Goal: Navigation & Orientation: Understand site structure

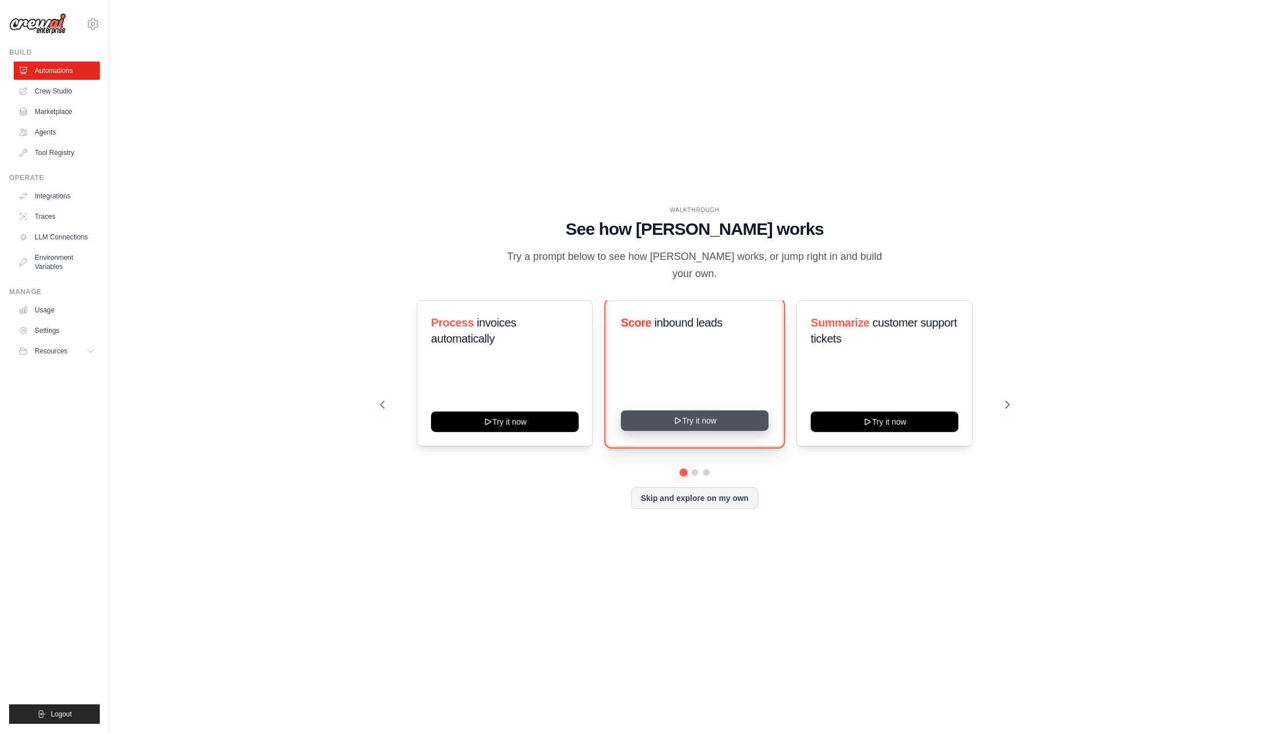
click at [662, 414] on button "Try it now" at bounding box center [695, 421] width 148 height 21
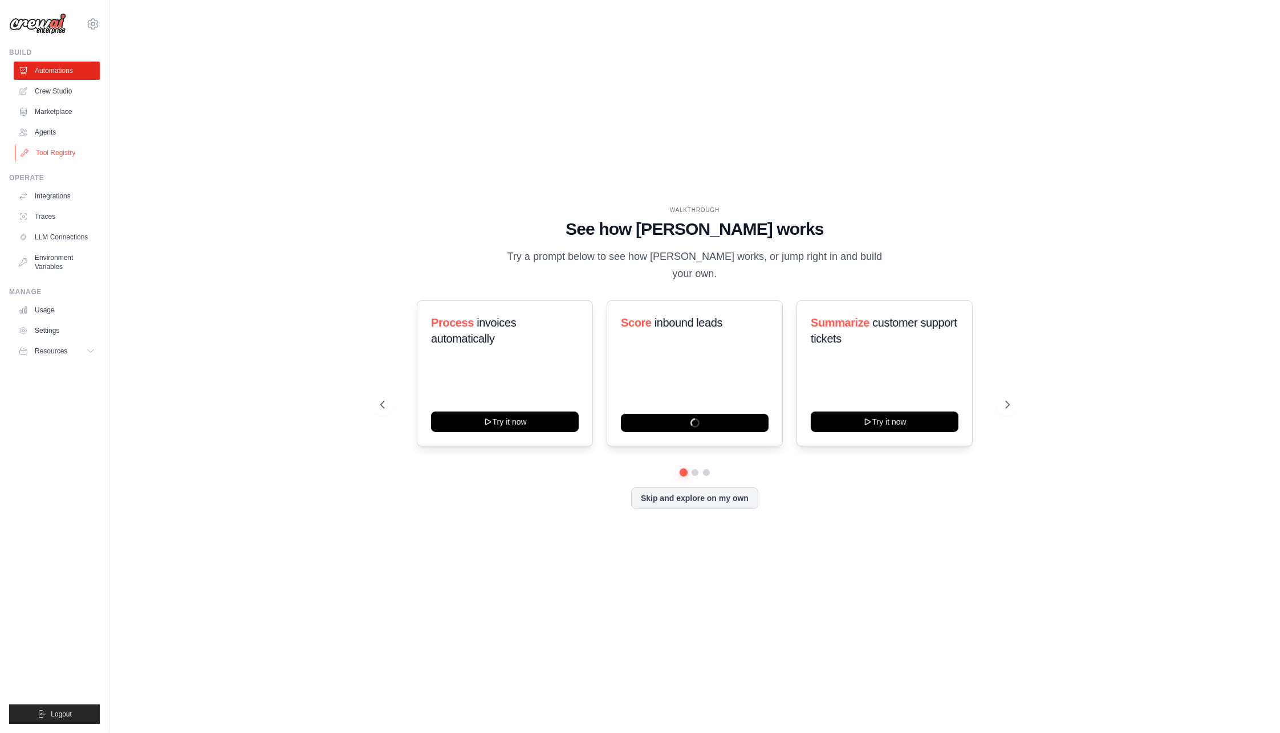
click at [59, 155] on link "Tool Registry" at bounding box center [58, 153] width 86 height 18
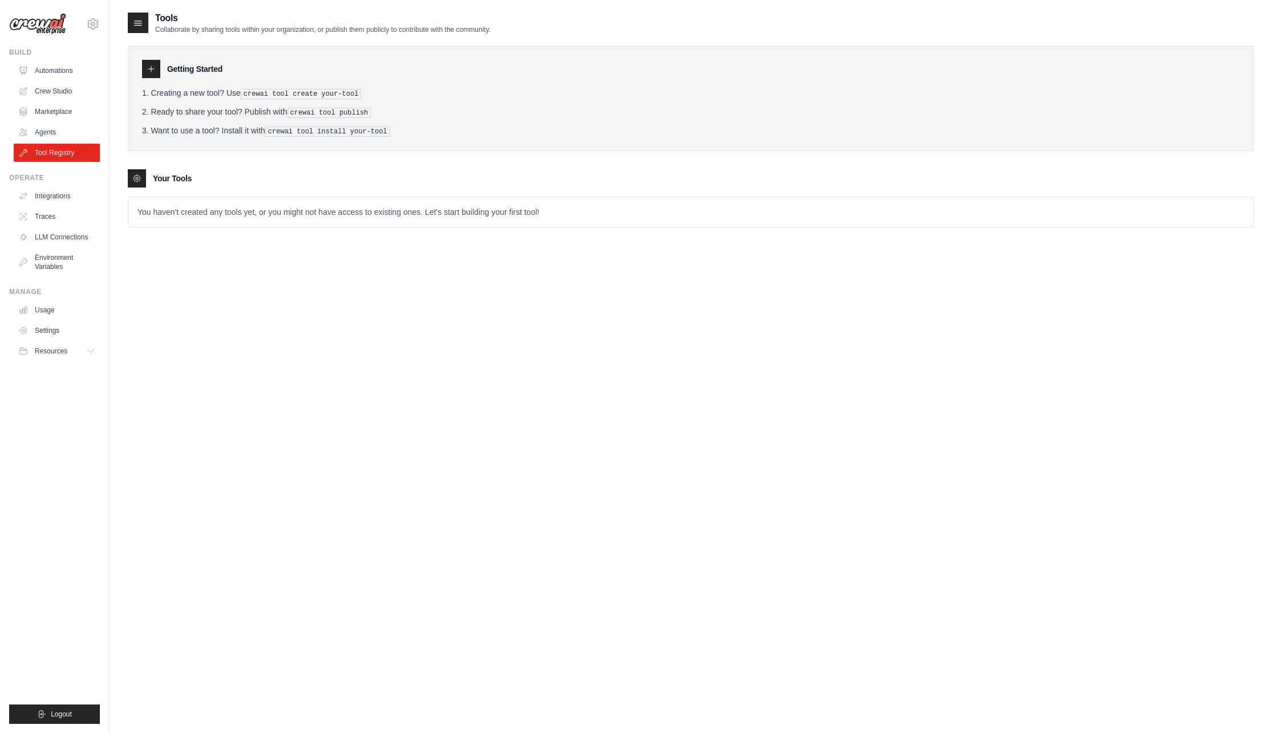
click at [185, 206] on p "You haven't created any tools yet, or you might not have access to existing one…" at bounding box center [690, 212] width 1125 height 30
click at [65, 112] on link "Marketplace" at bounding box center [58, 112] width 86 height 18
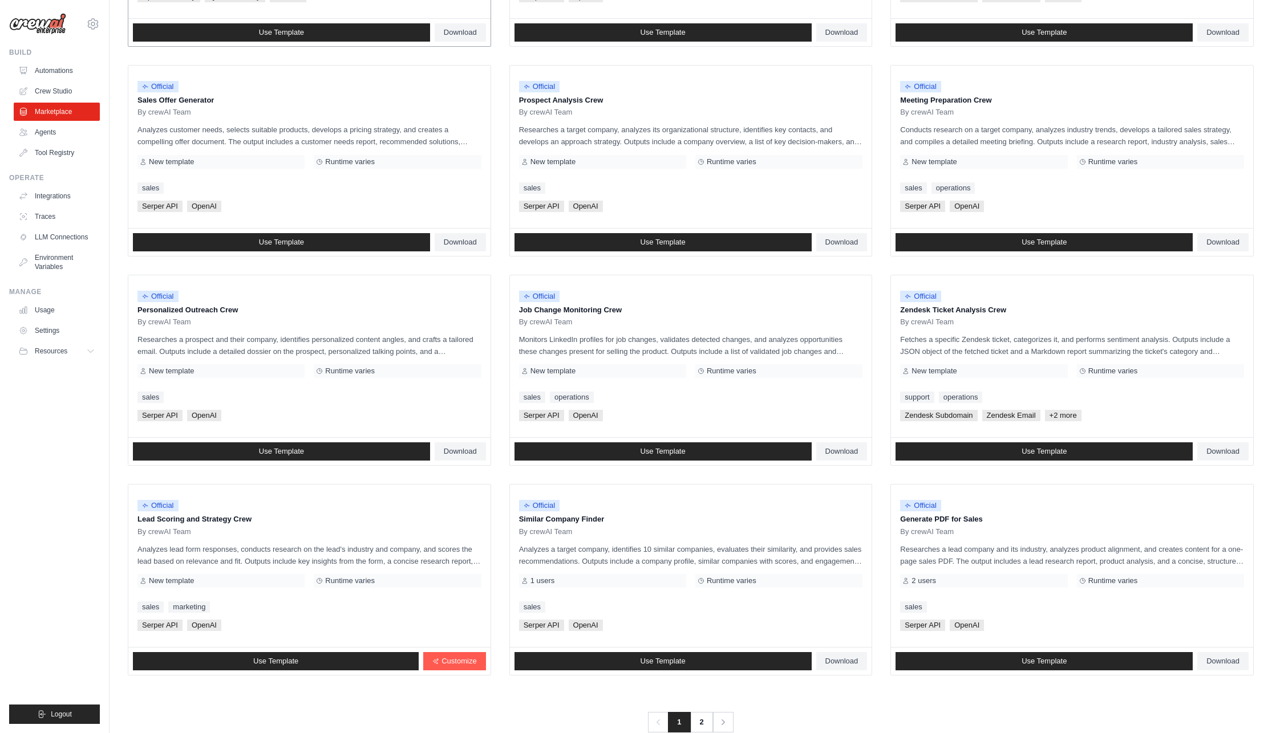
scroll to position [321, 0]
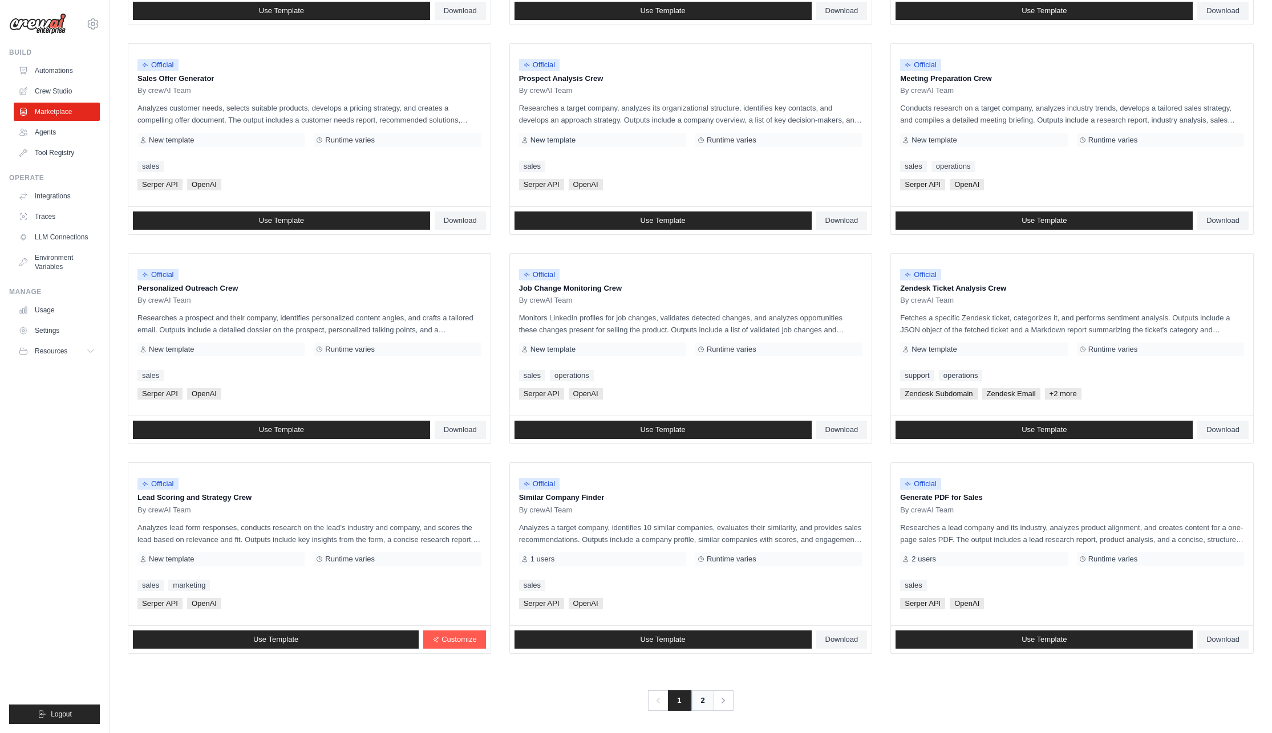
click at [699, 695] on link "2" at bounding box center [702, 701] width 23 height 21
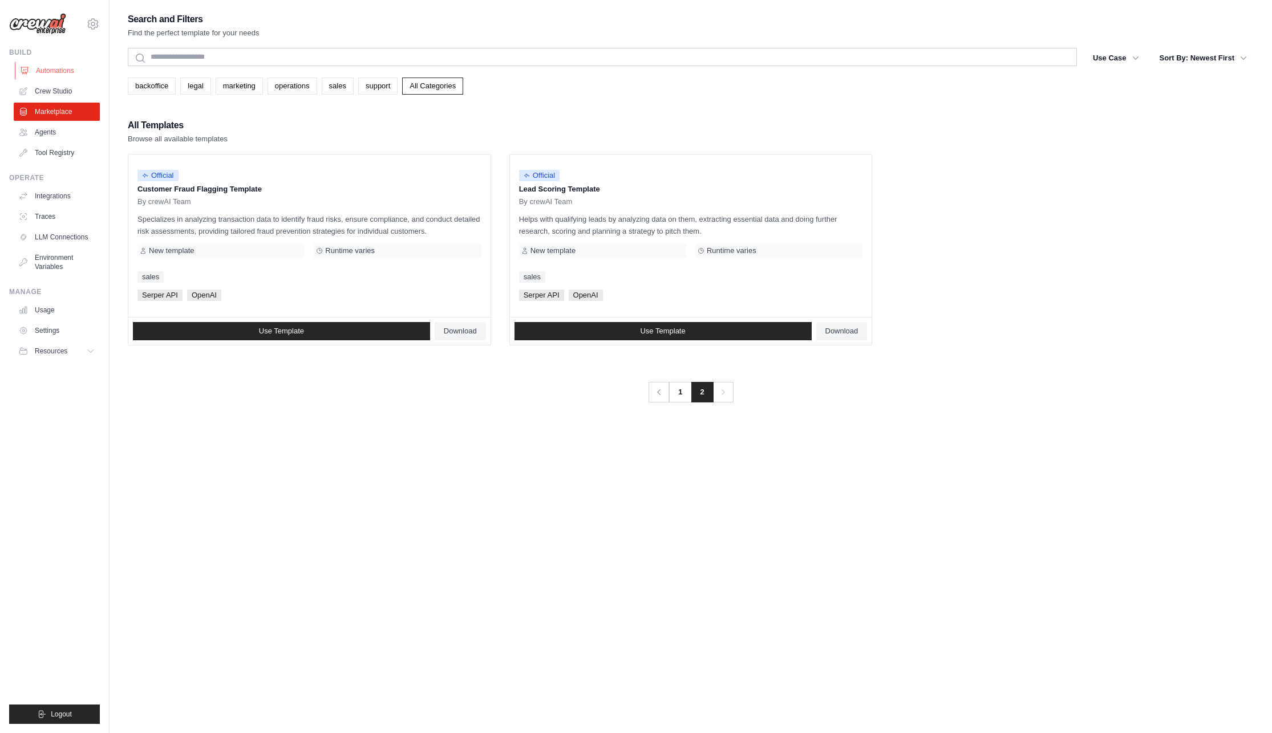
click at [52, 64] on link "Automations" at bounding box center [58, 71] width 86 height 18
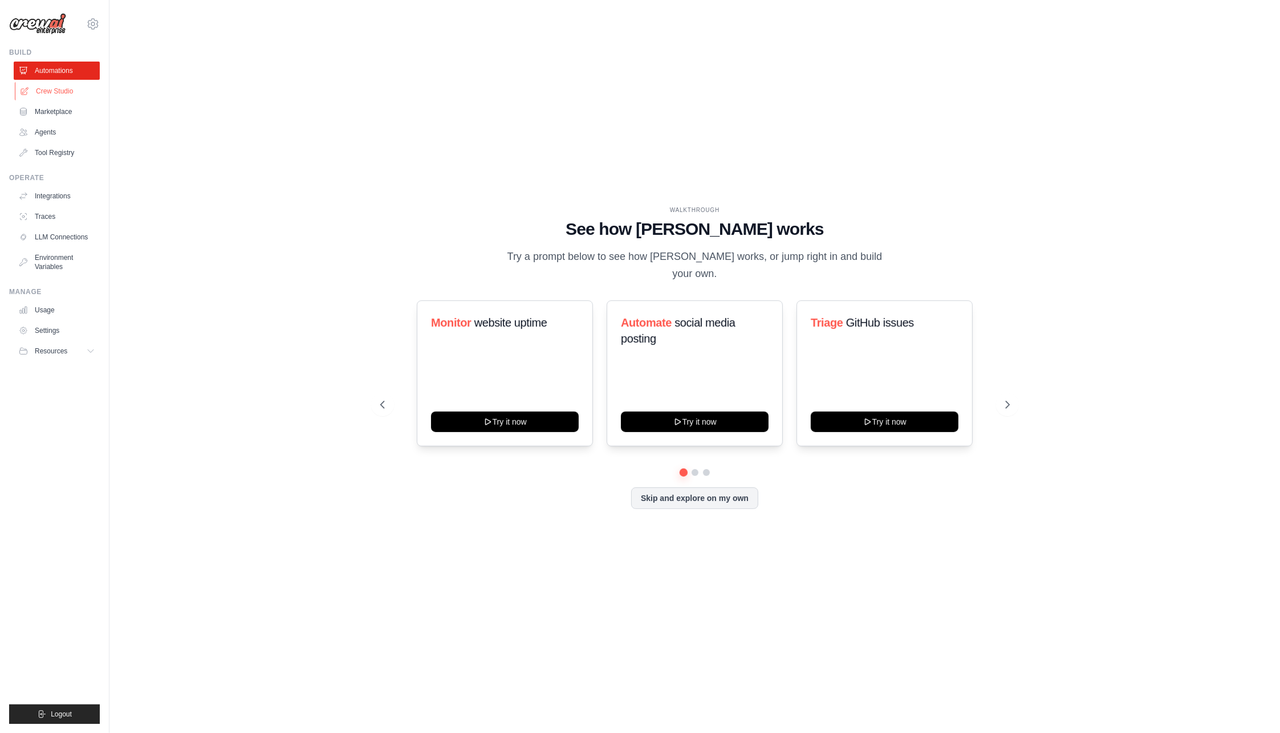
click at [49, 90] on link "Crew Studio" at bounding box center [58, 91] width 86 height 18
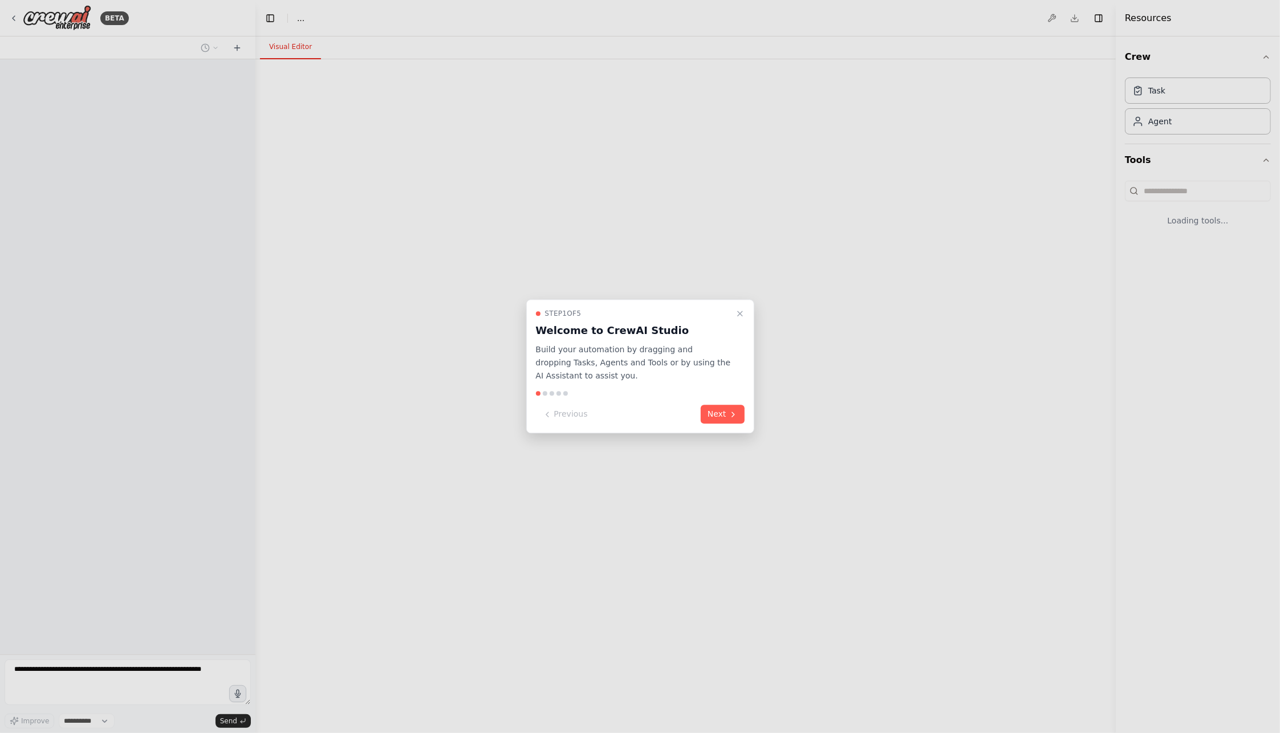
select select "****"
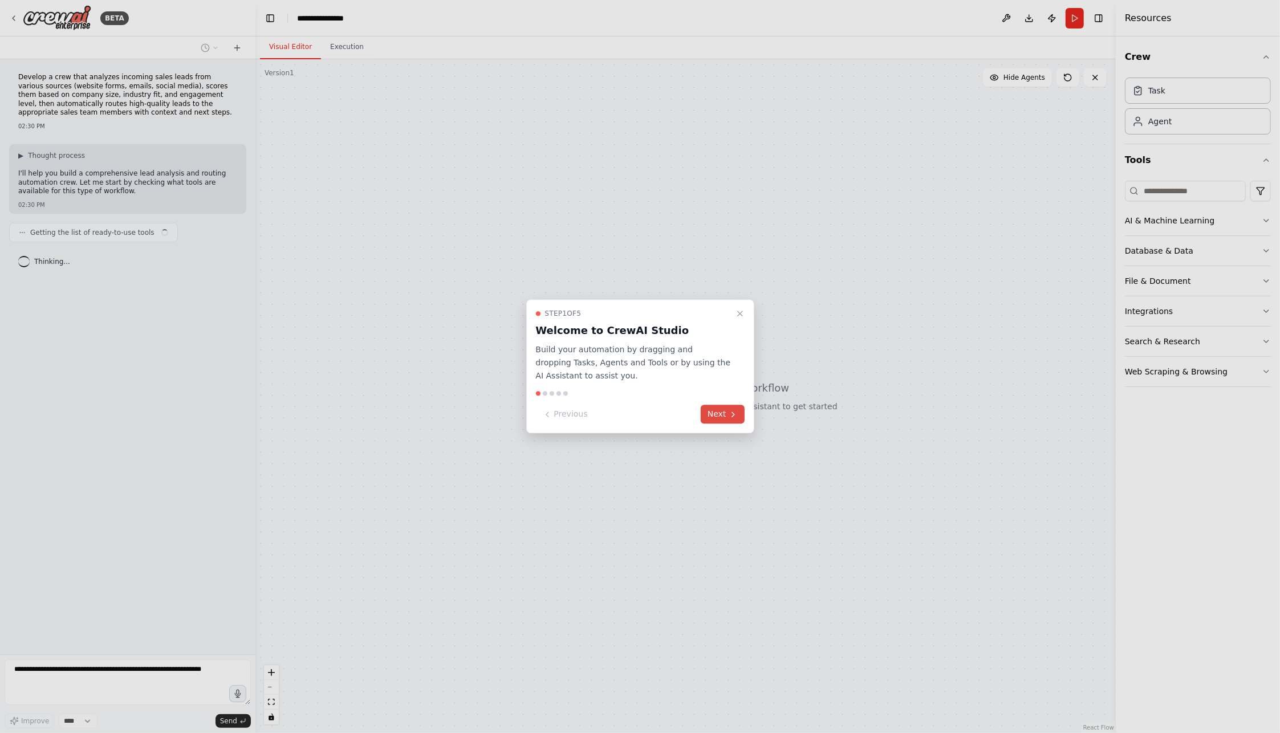
click at [717, 415] on button "Next" at bounding box center [723, 415] width 44 height 19
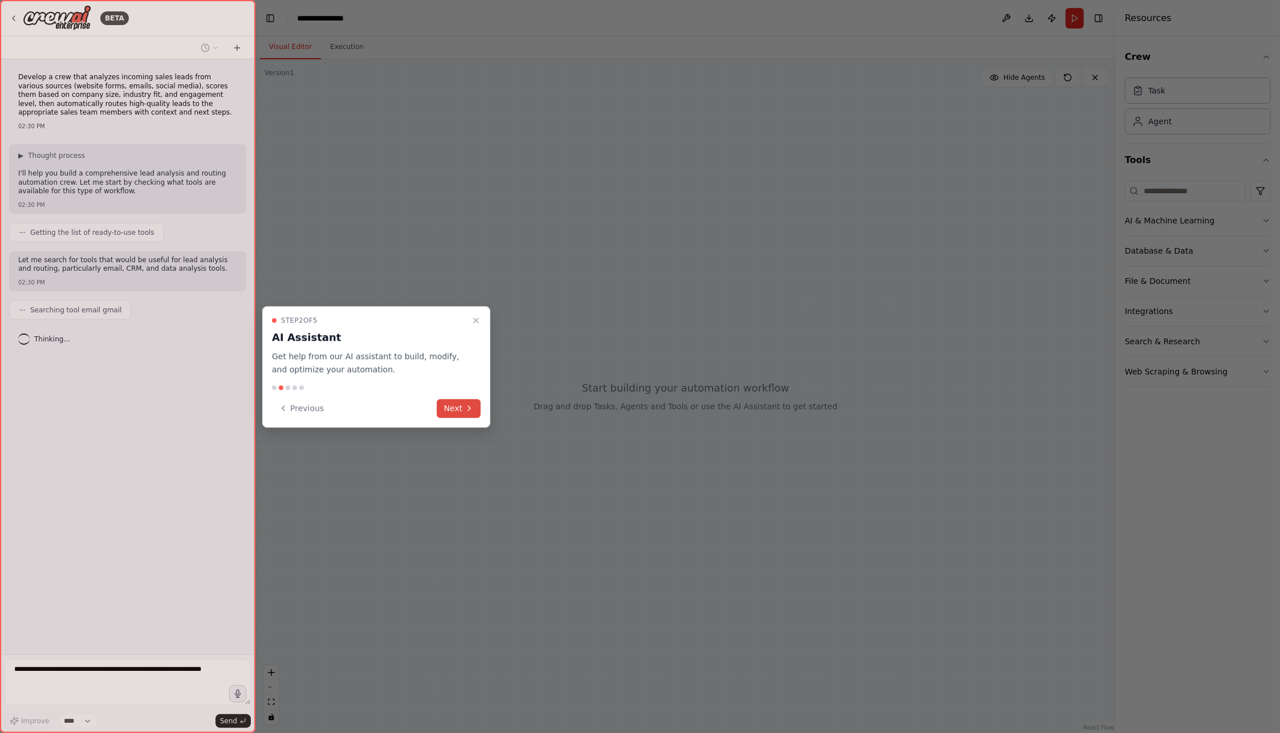
click at [456, 407] on button "Next" at bounding box center [459, 408] width 44 height 19
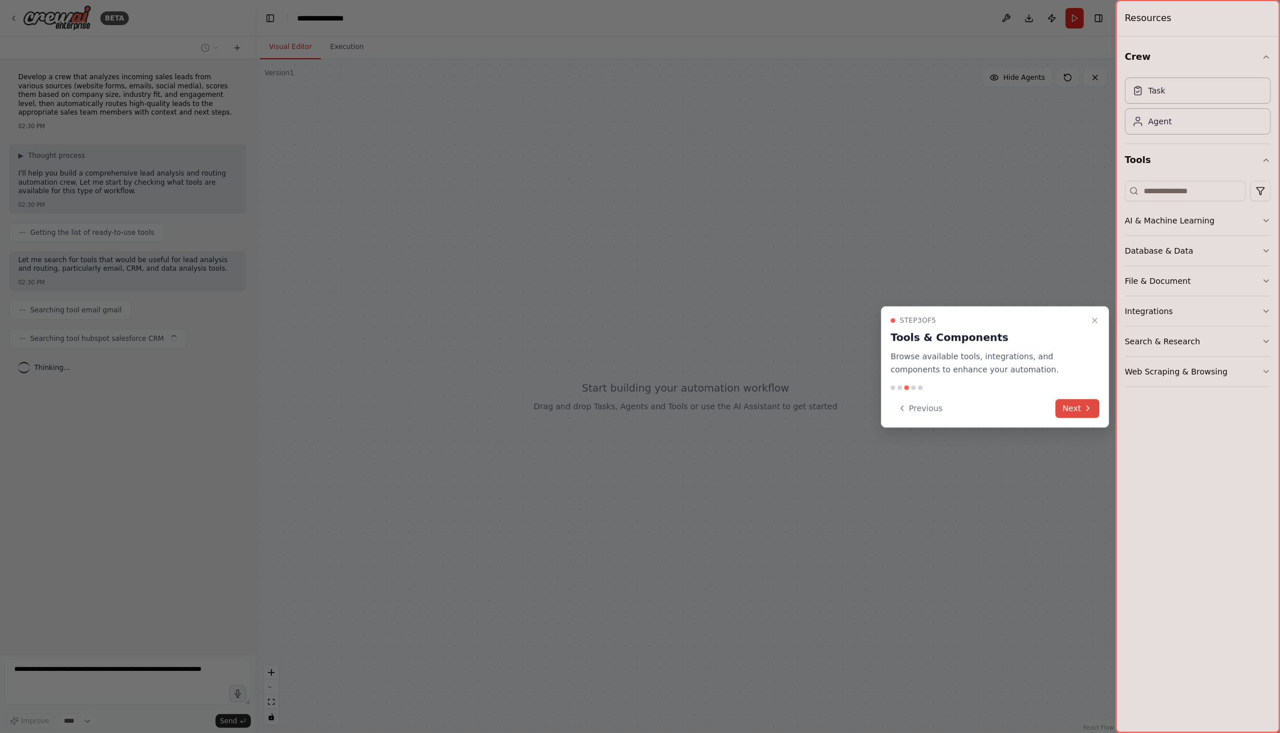
click at [1073, 409] on button "Next" at bounding box center [1078, 408] width 44 height 19
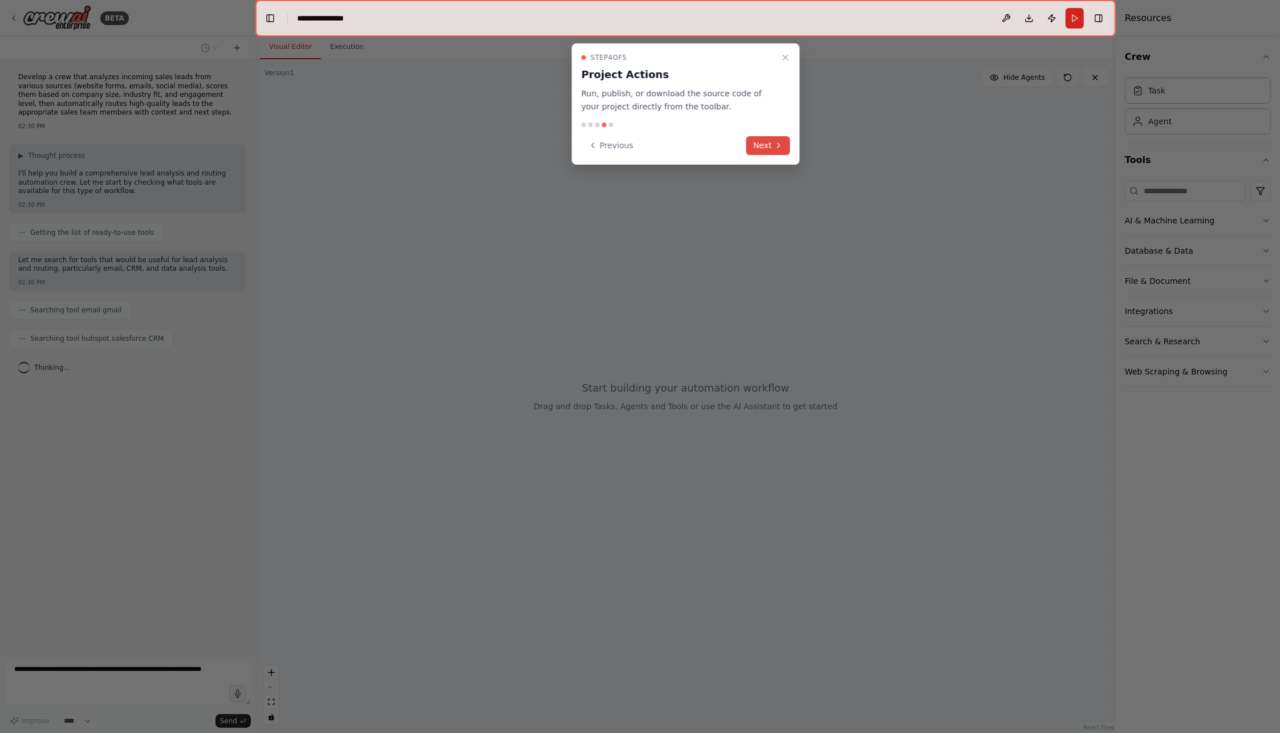
click at [765, 145] on button "Next" at bounding box center [769, 145] width 44 height 19
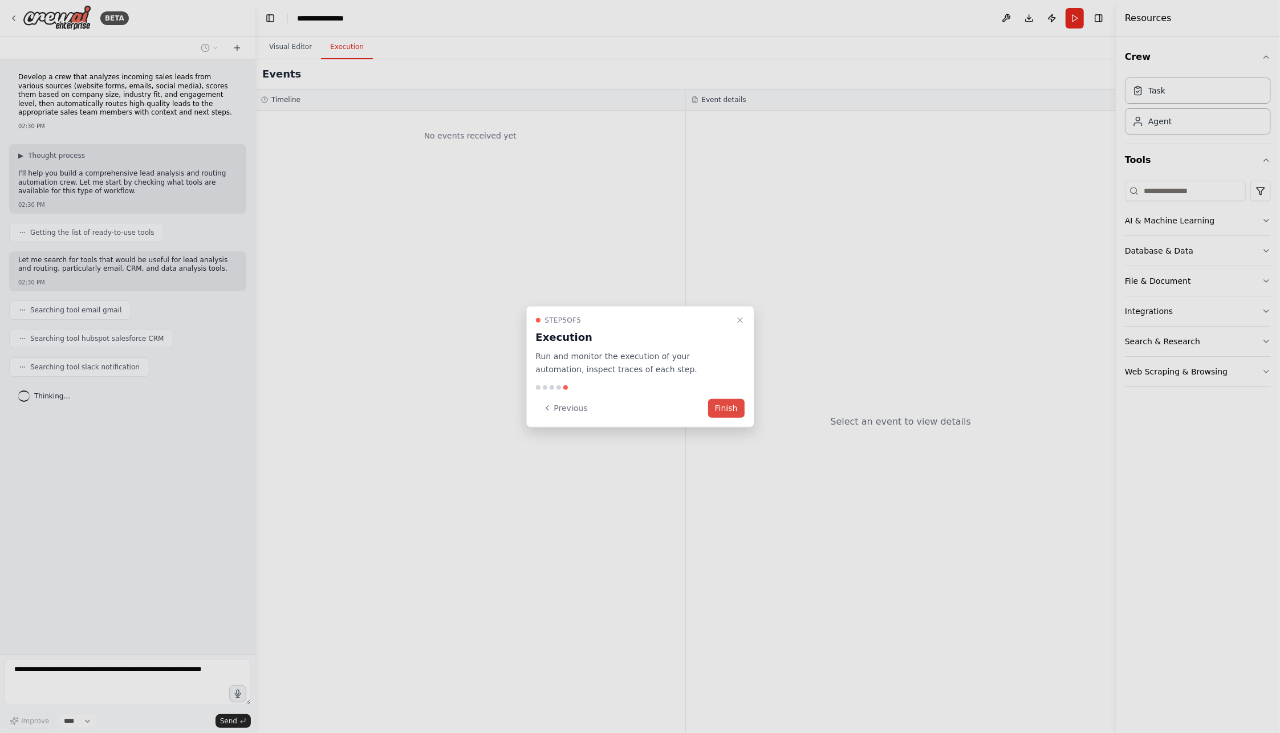
click at [725, 403] on button "Finish" at bounding box center [726, 408] width 37 height 19
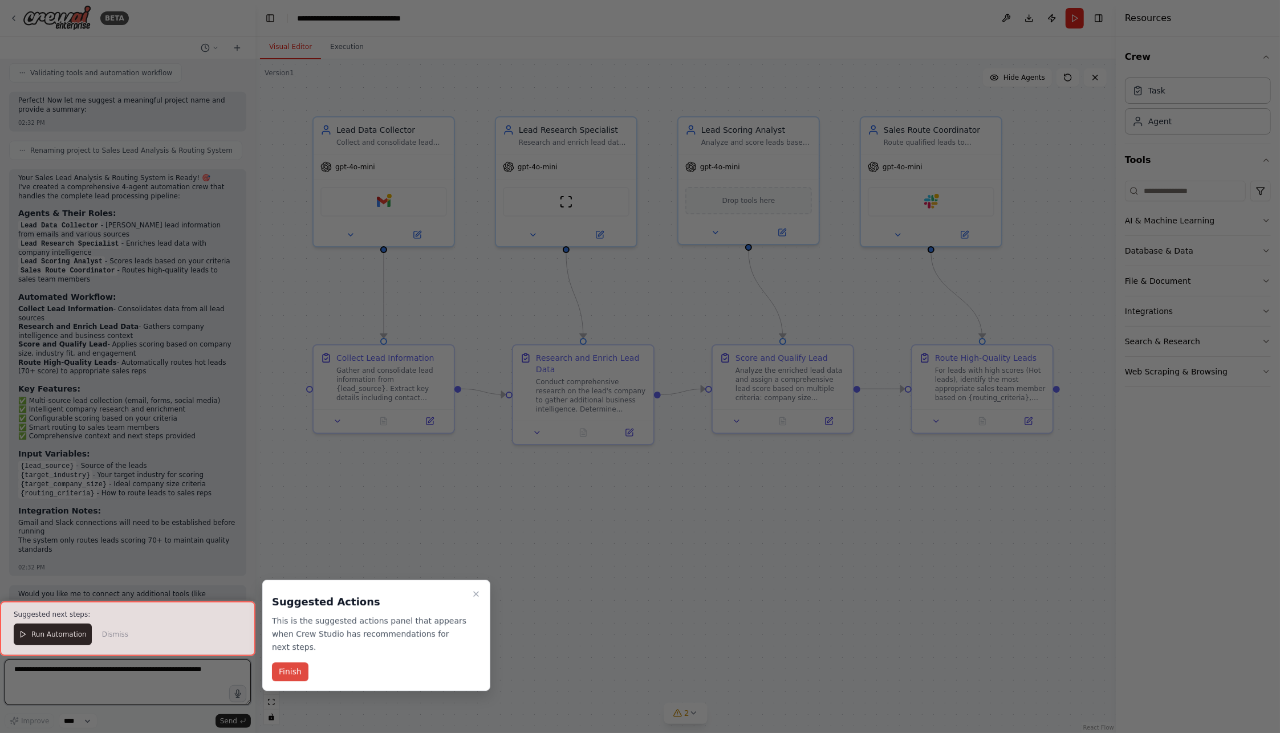
scroll to position [987, 0]
click at [288, 663] on button "Finish" at bounding box center [290, 672] width 37 height 19
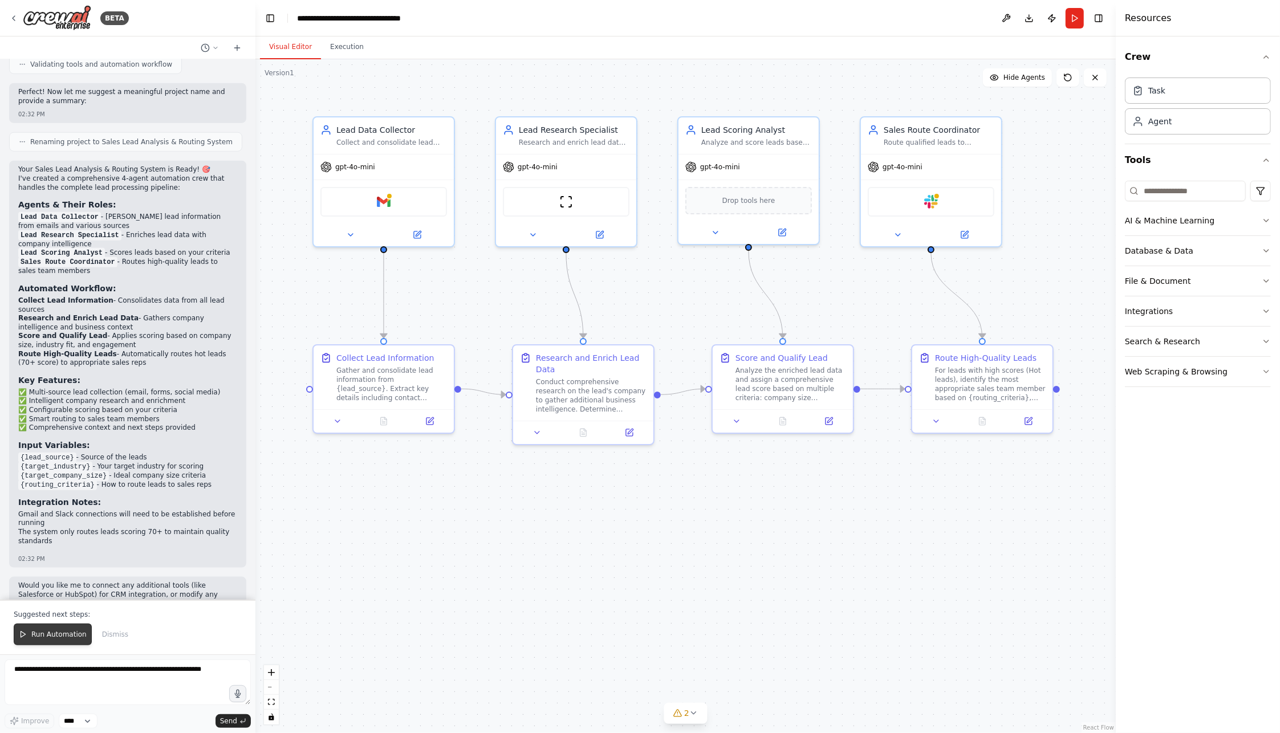
click at [40, 635] on span "Run Automation" at bounding box center [58, 634] width 55 height 9
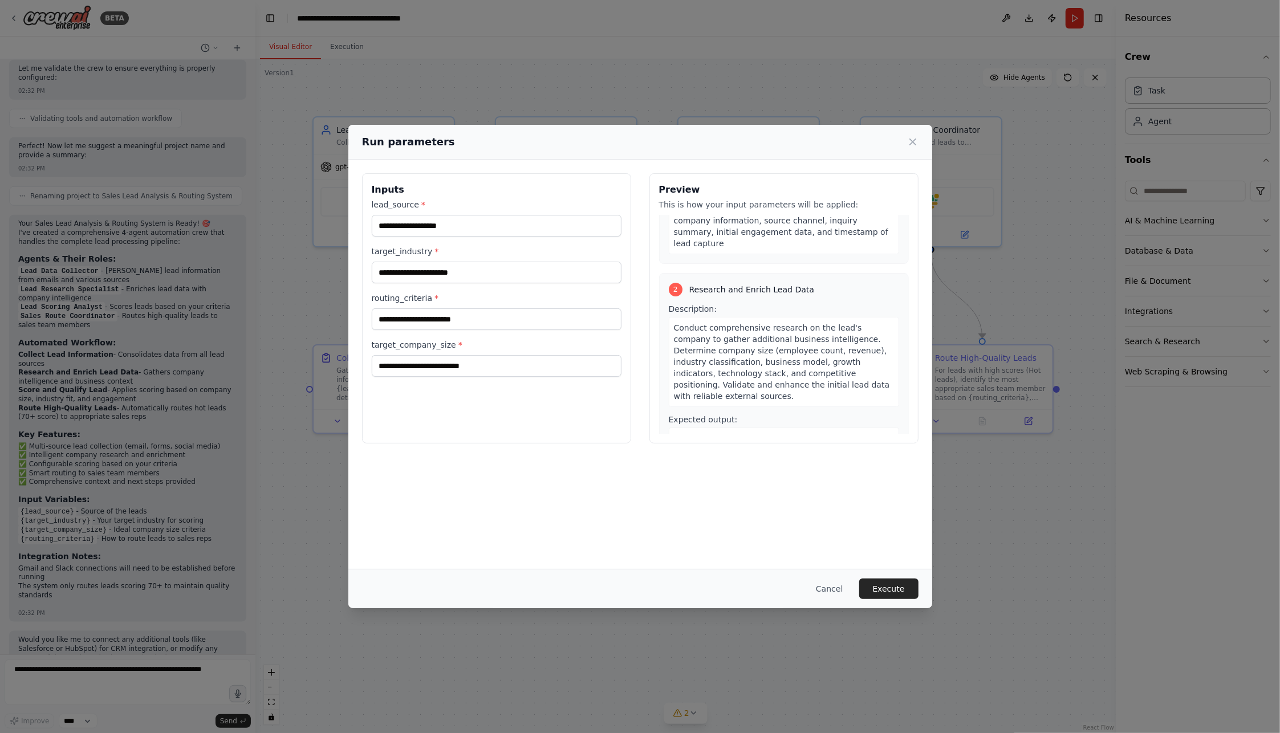
scroll to position [228, 0]
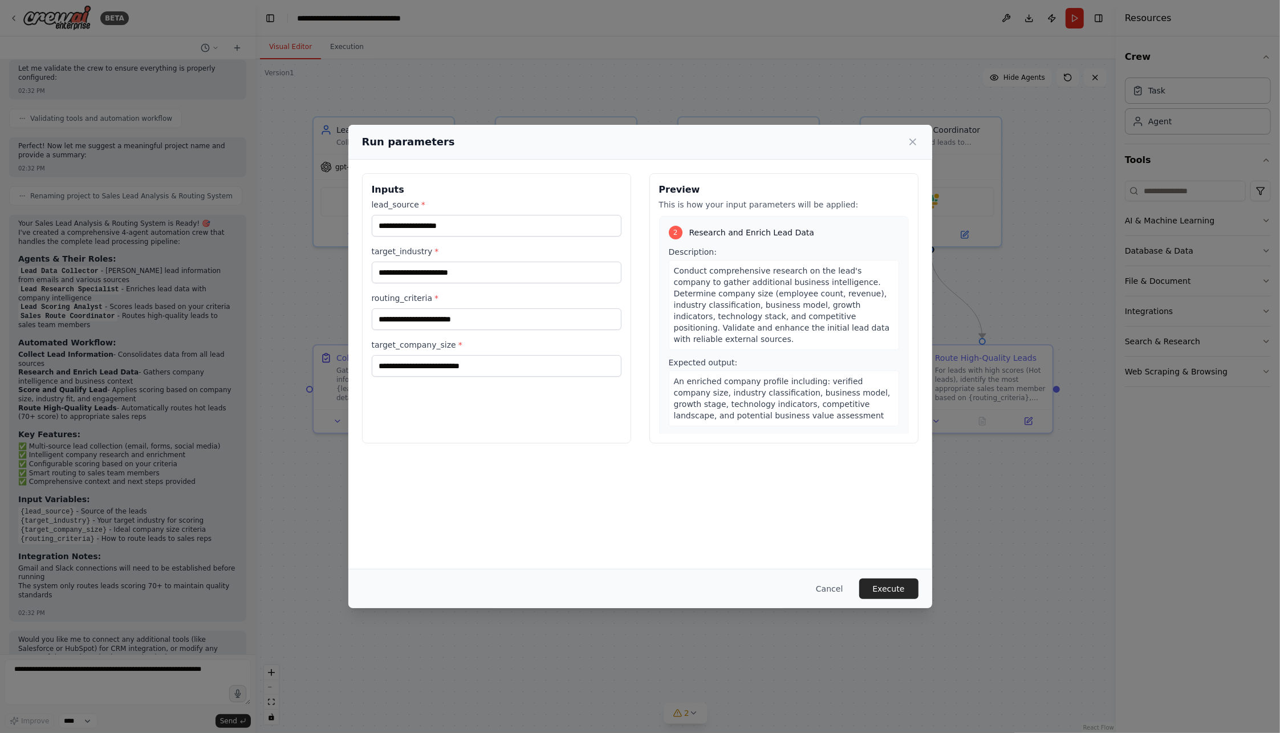
click at [903, 605] on div "Cancel Execute" at bounding box center [640, 588] width 584 height 39
click at [893, 584] on button "Execute" at bounding box center [888, 589] width 59 height 21
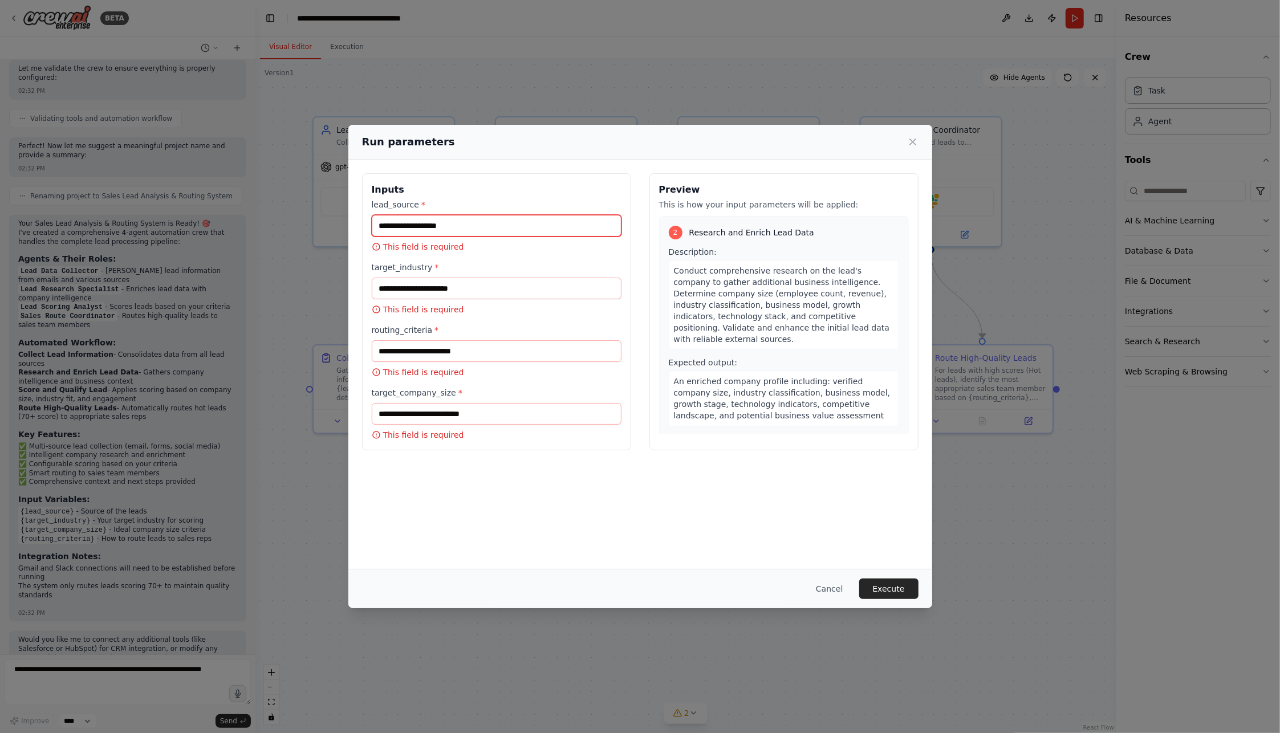
click at [484, 222] on input "lead_source *" at bounding box center [497, 226] width 250 height 22
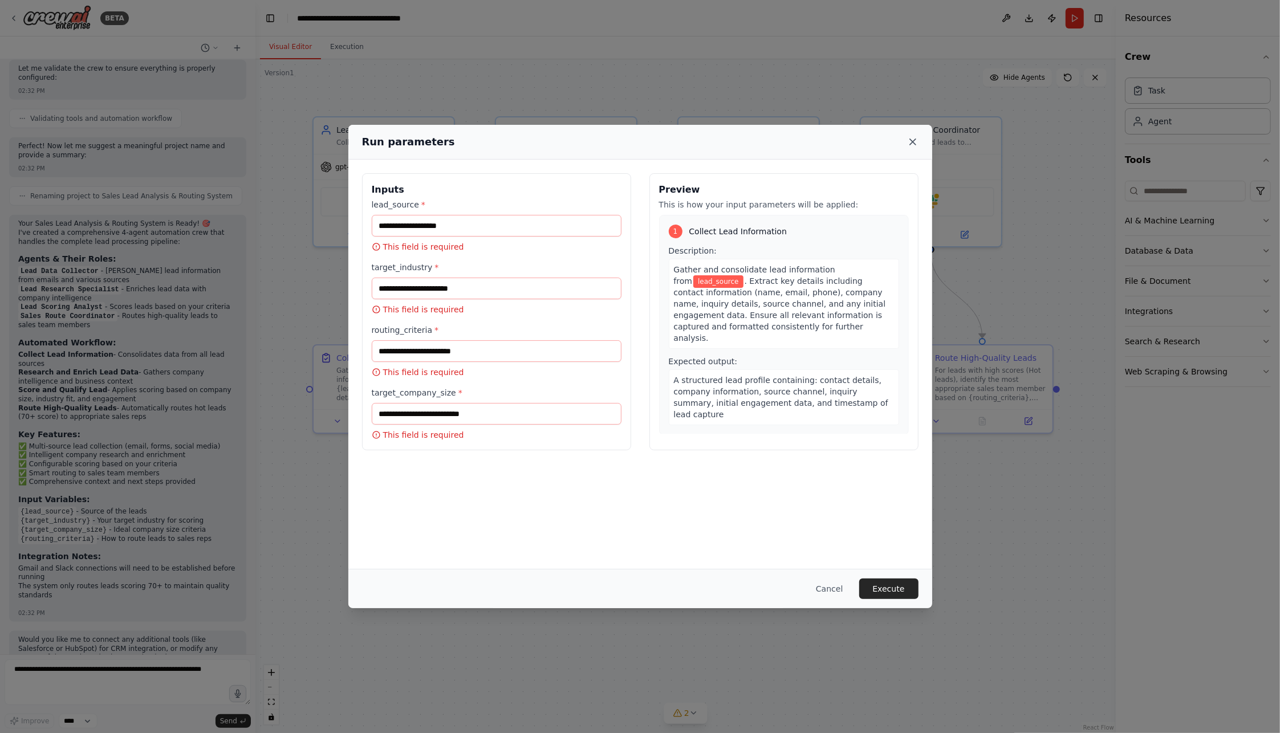
click at [909, 141] on icon at bounding box center [912, 141] width 11 height 11
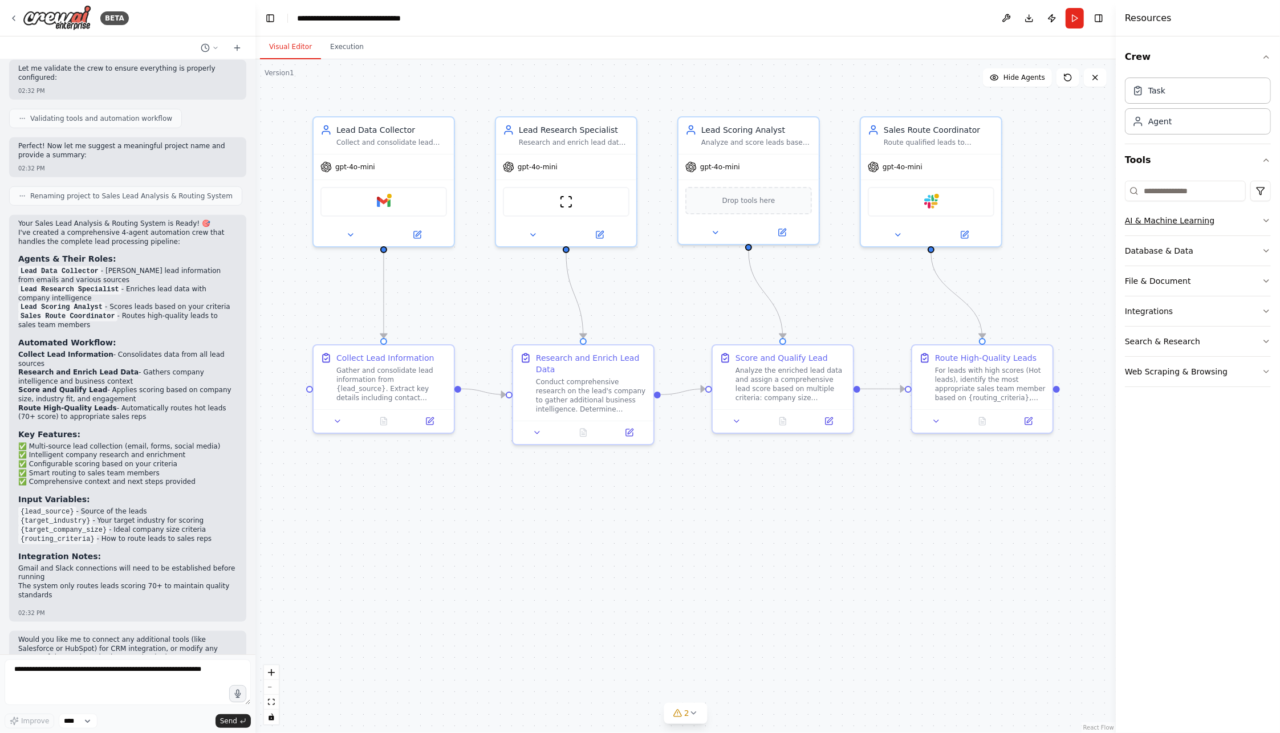
click at [1266, 220] on icon "button" at bounding box center [1266, 220] width 9 height 9
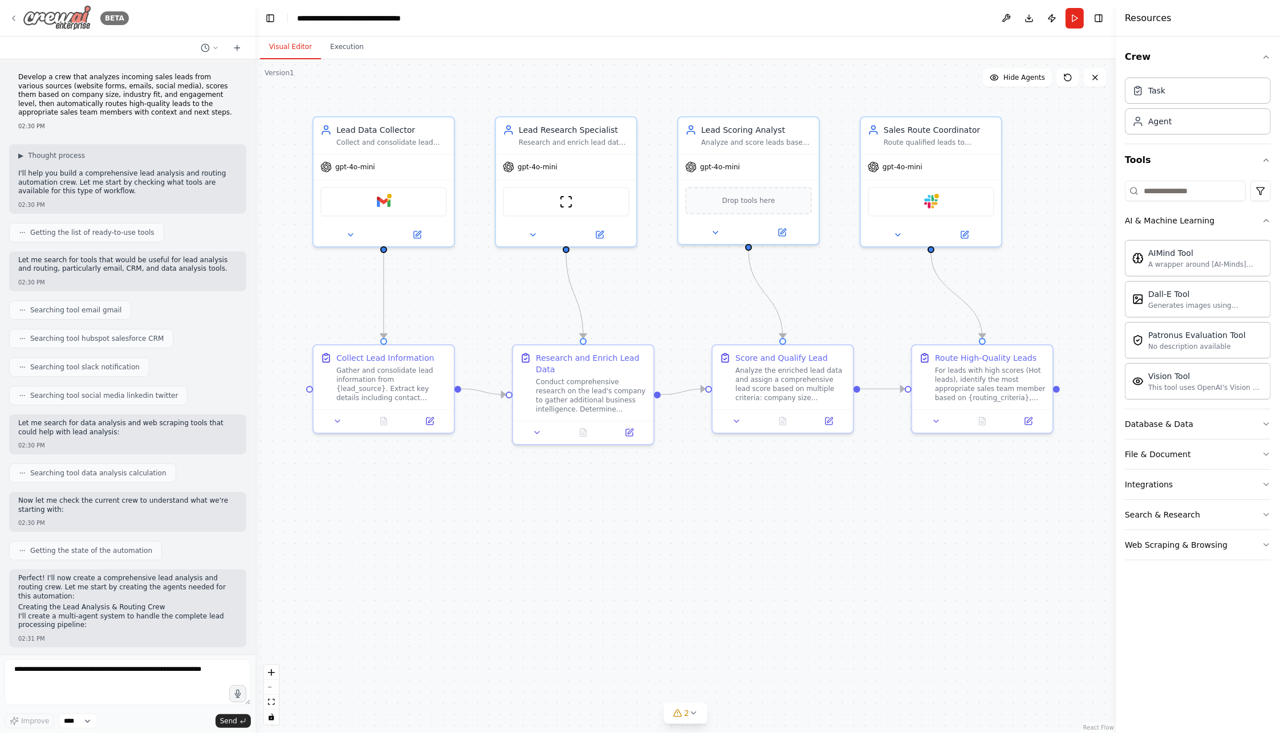
click at [13, 18] on icon at bounding box center [13, 18] width 9 height 9
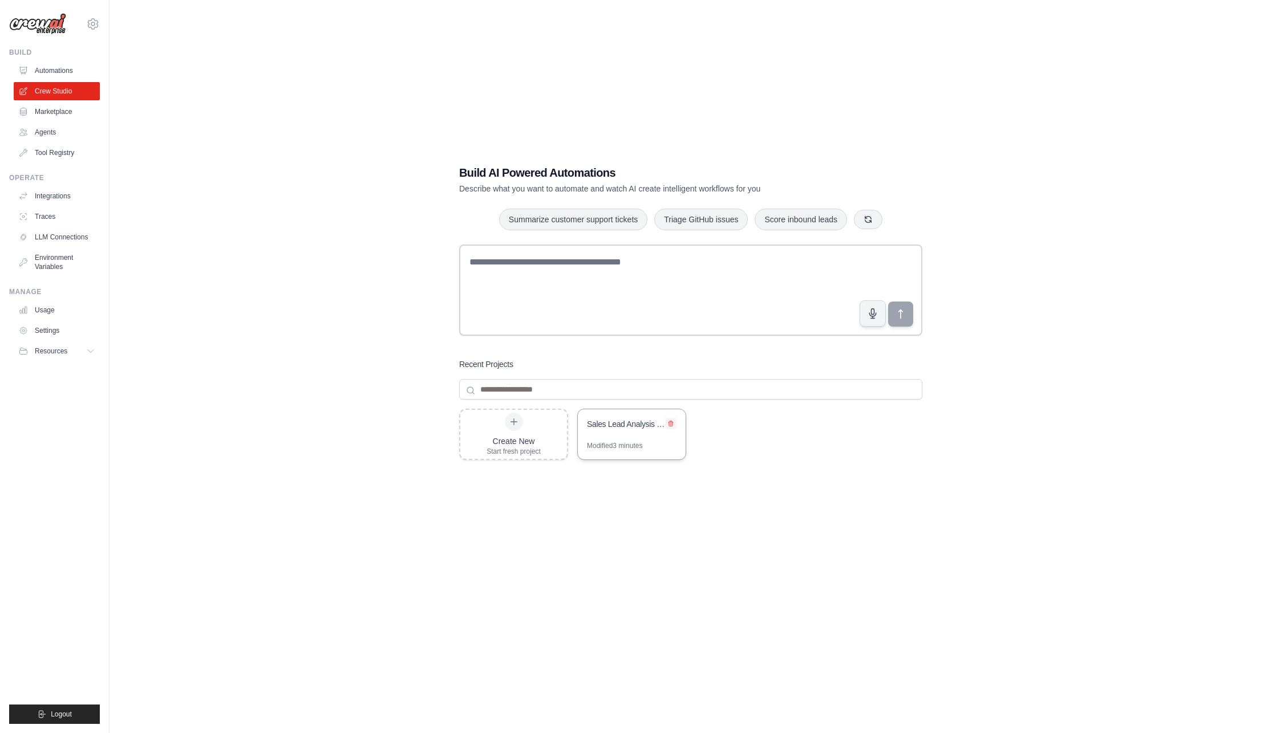
click at [669, 425] on icon at bounding box center [670, 423] width 5 height 5
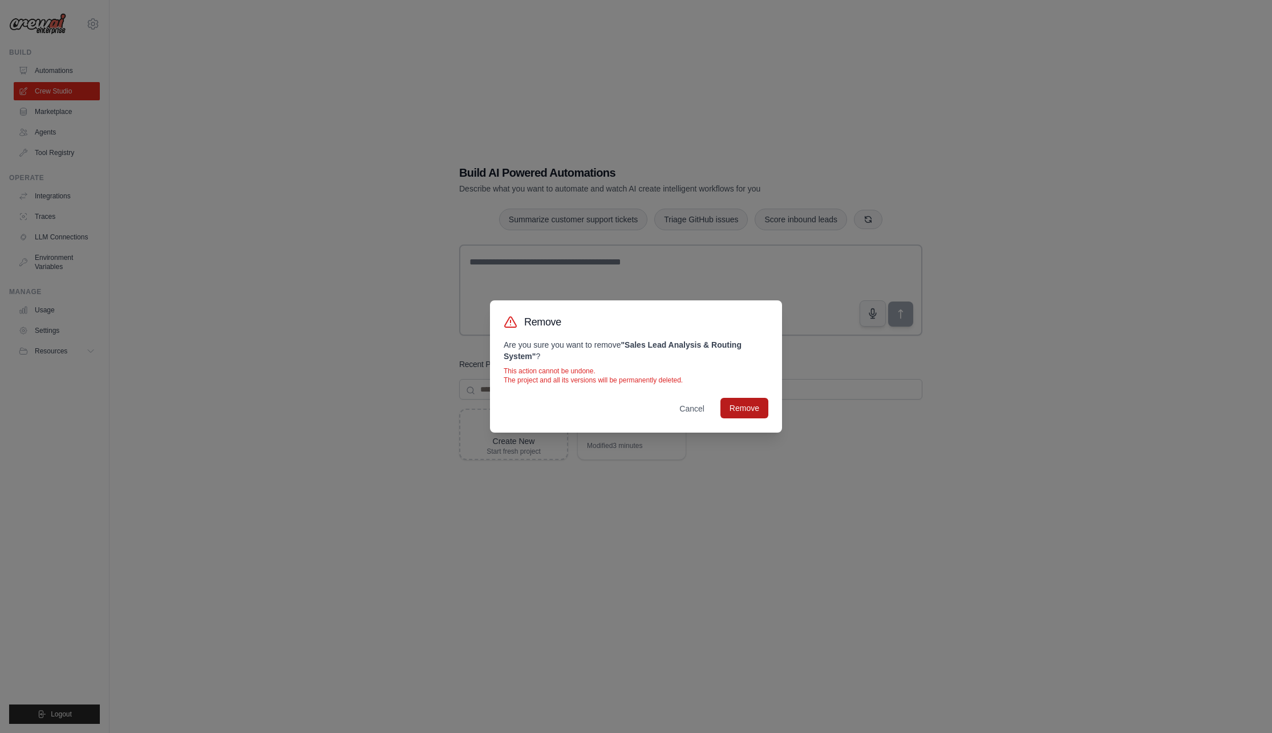
click at [746, 413] on button "Remove" at bounding box center [744, 408] width 48 height 21
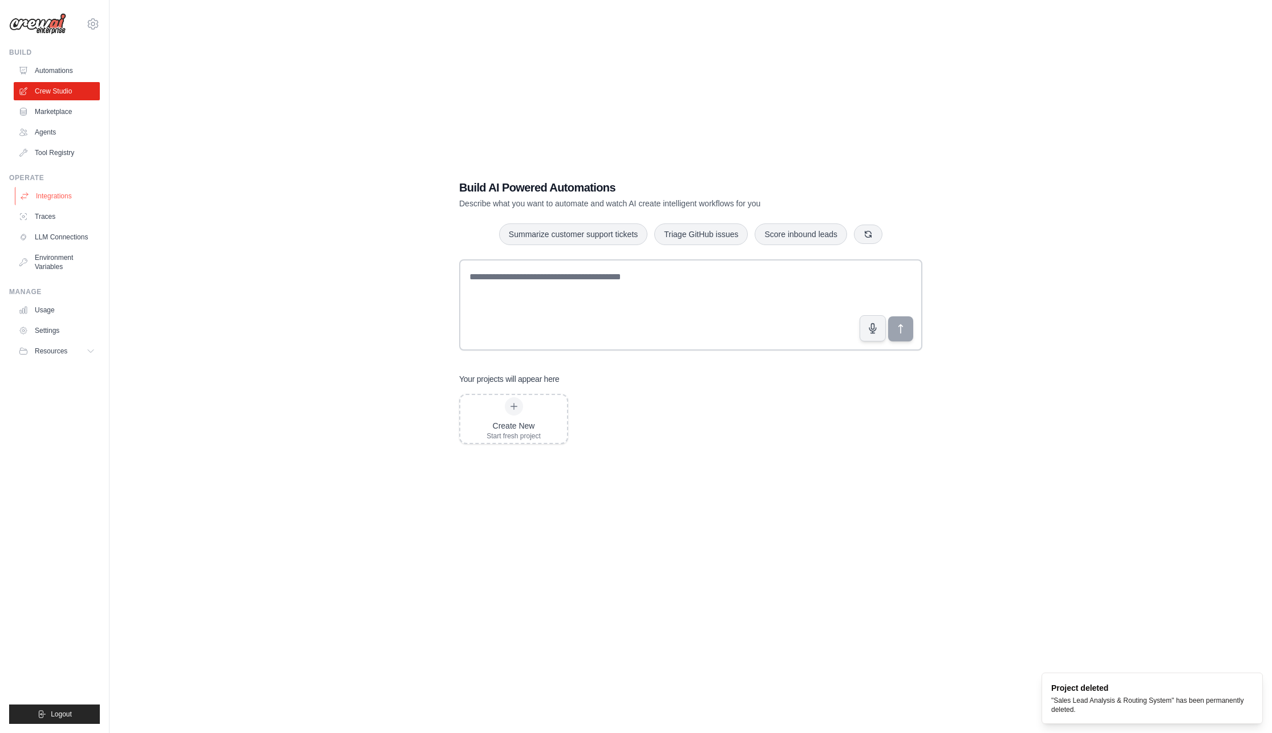
click at [56, 196] on link "Integrations" at bounding box center [58, 196] width 86 height 18
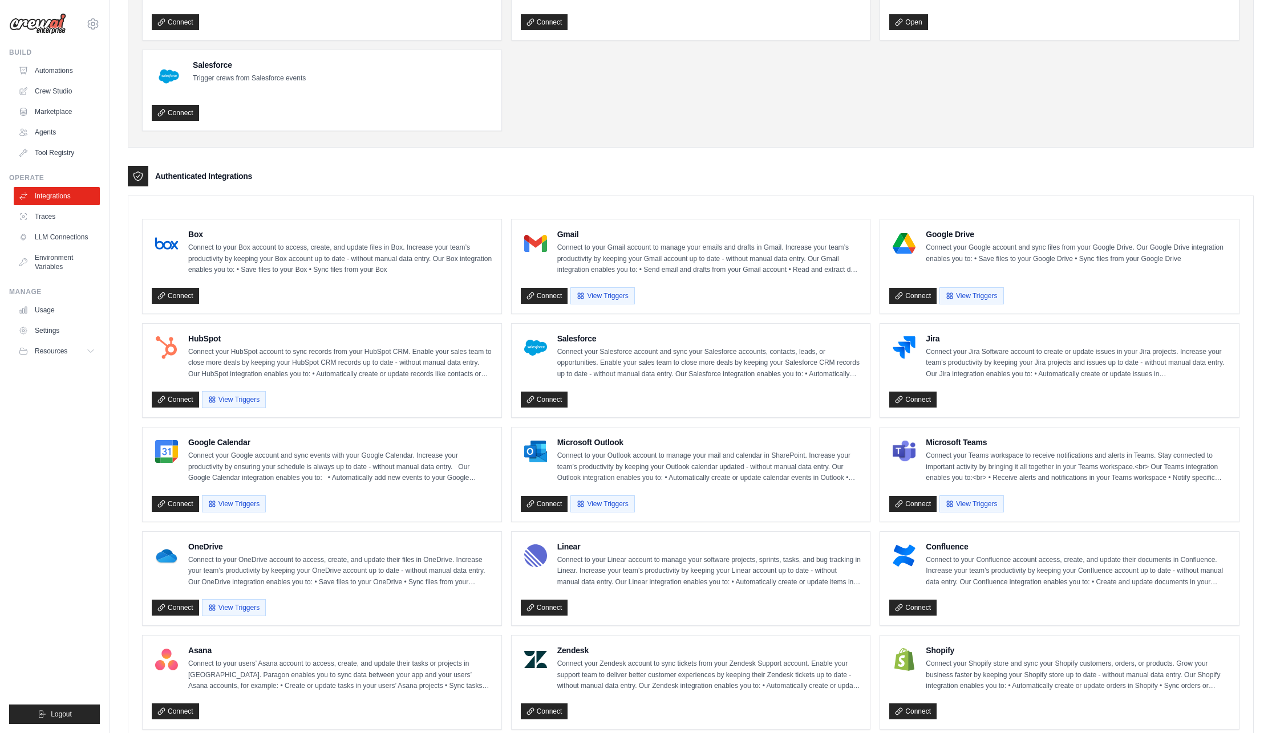
scroll to position [123, 0]
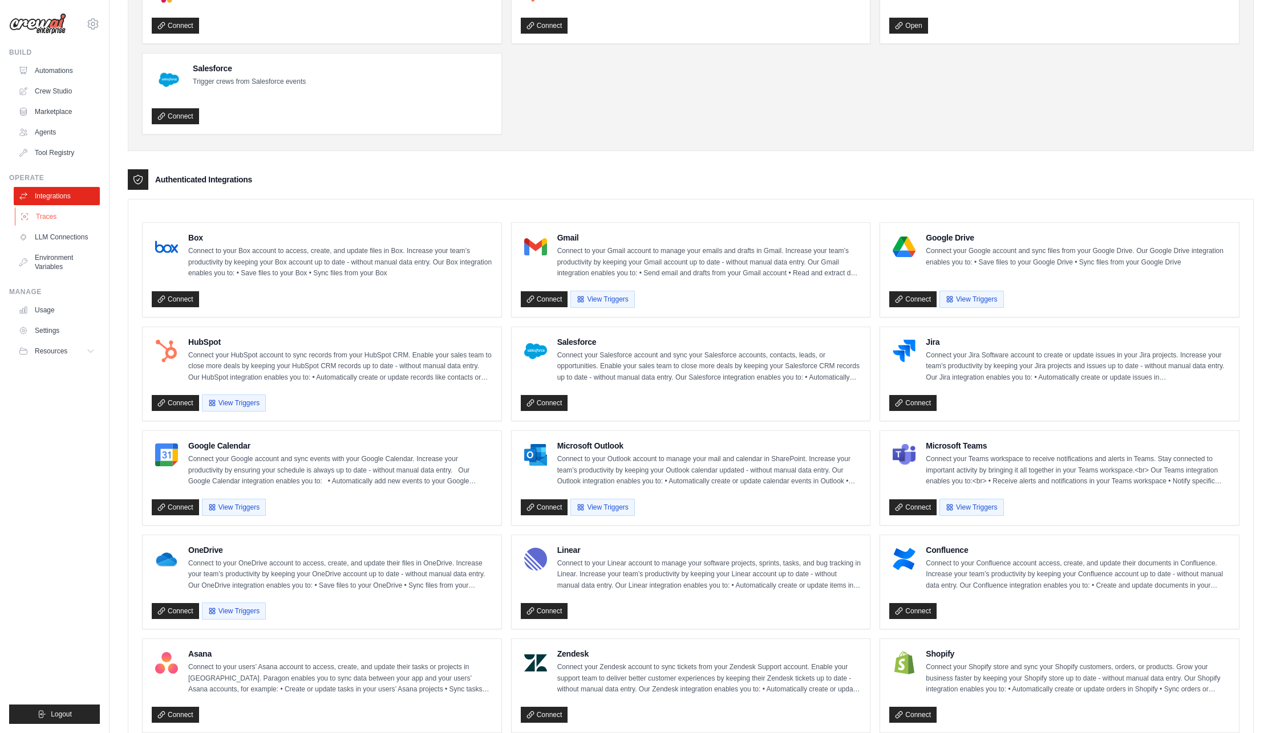
click at [37, 213] on link "Traces" at bounding box center [58, 217] width 86 height 18
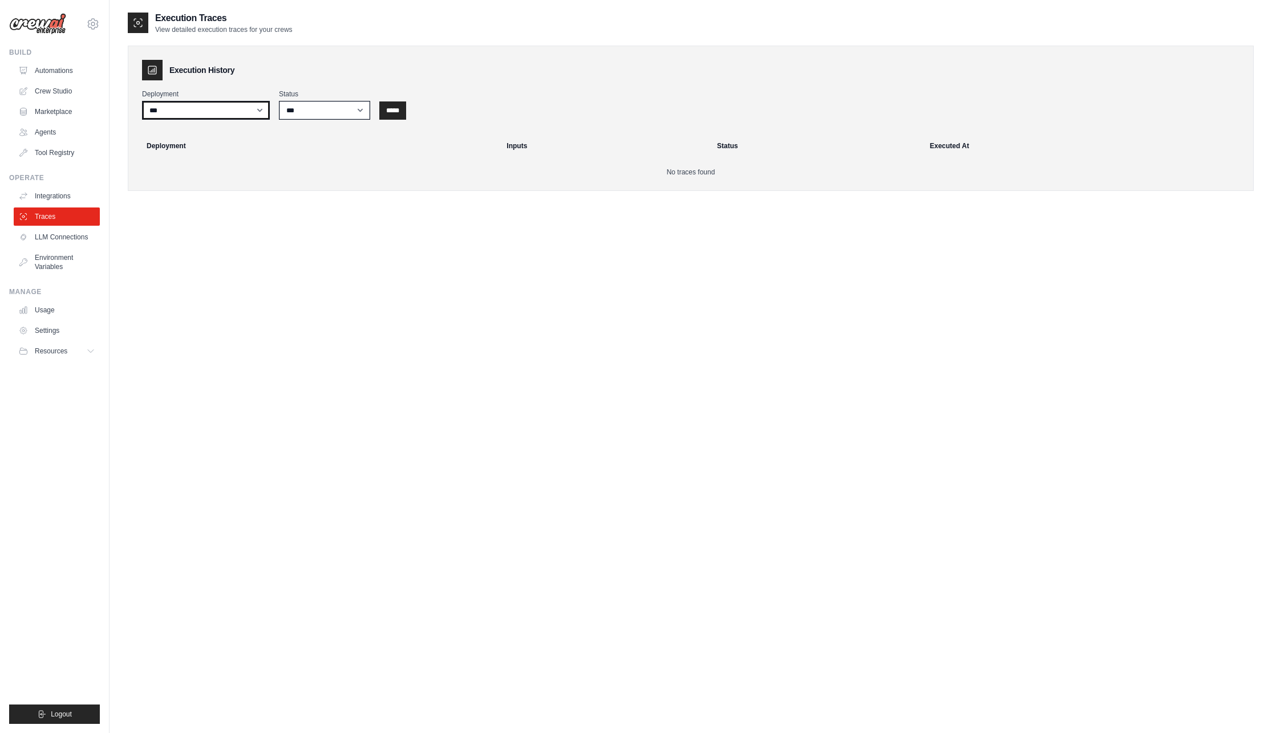
click at [248, 104] on select "***" at bounding box center [206, 110] width 128 height 19
click at [66, 242] on link "LLM Connections" at bounding box center [58, 237] width 86 height 18
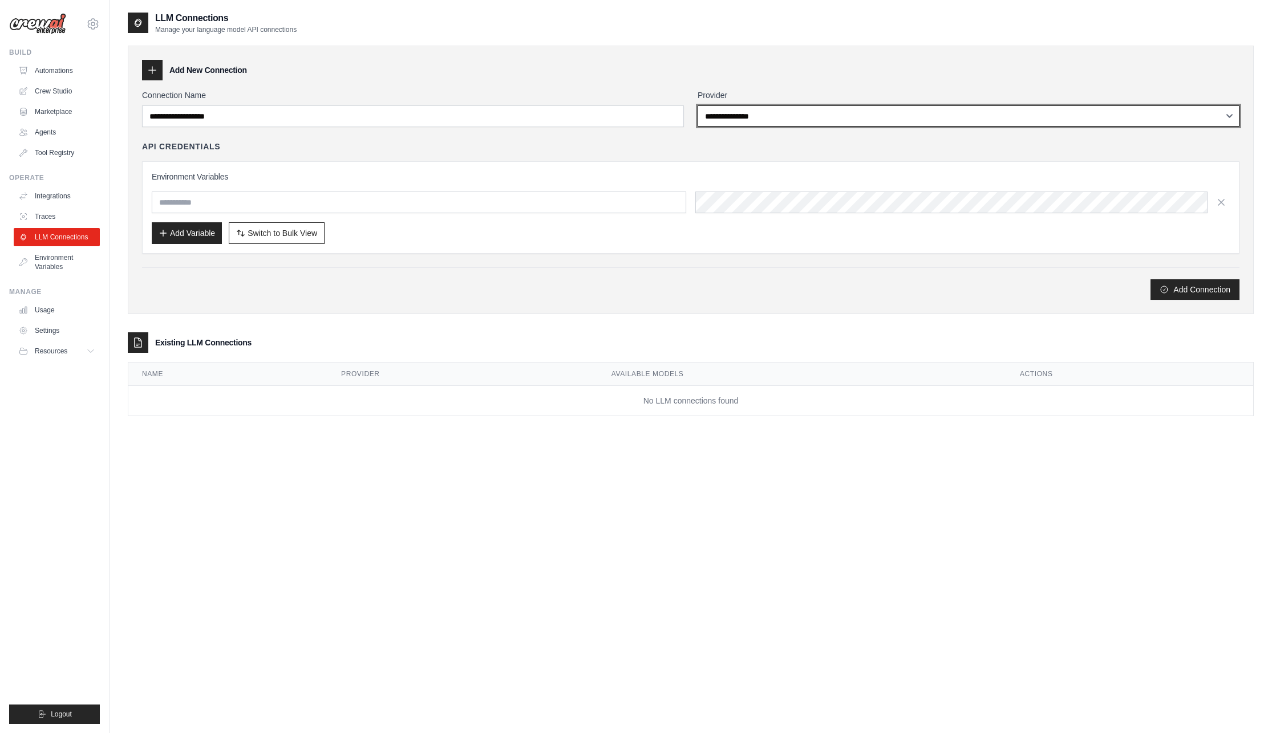
click at [837, 113] on select "**********" at bounding box center [969, 116] width 542 height 21
select select "****"
click at [698, 106] on select "**********" at bounding box center [969, 116] width 542 height 21
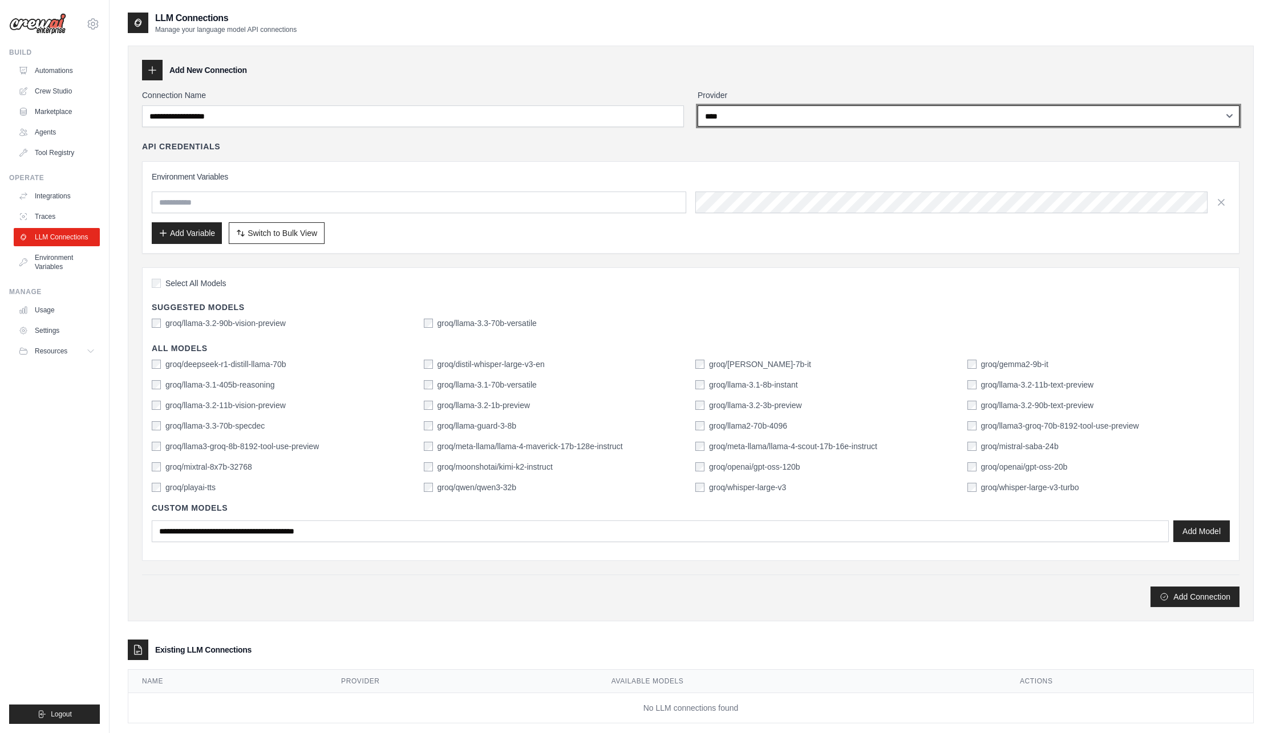
click at [816, 116] on select "**********" at bounding box center [969, 116] width 542 height 21
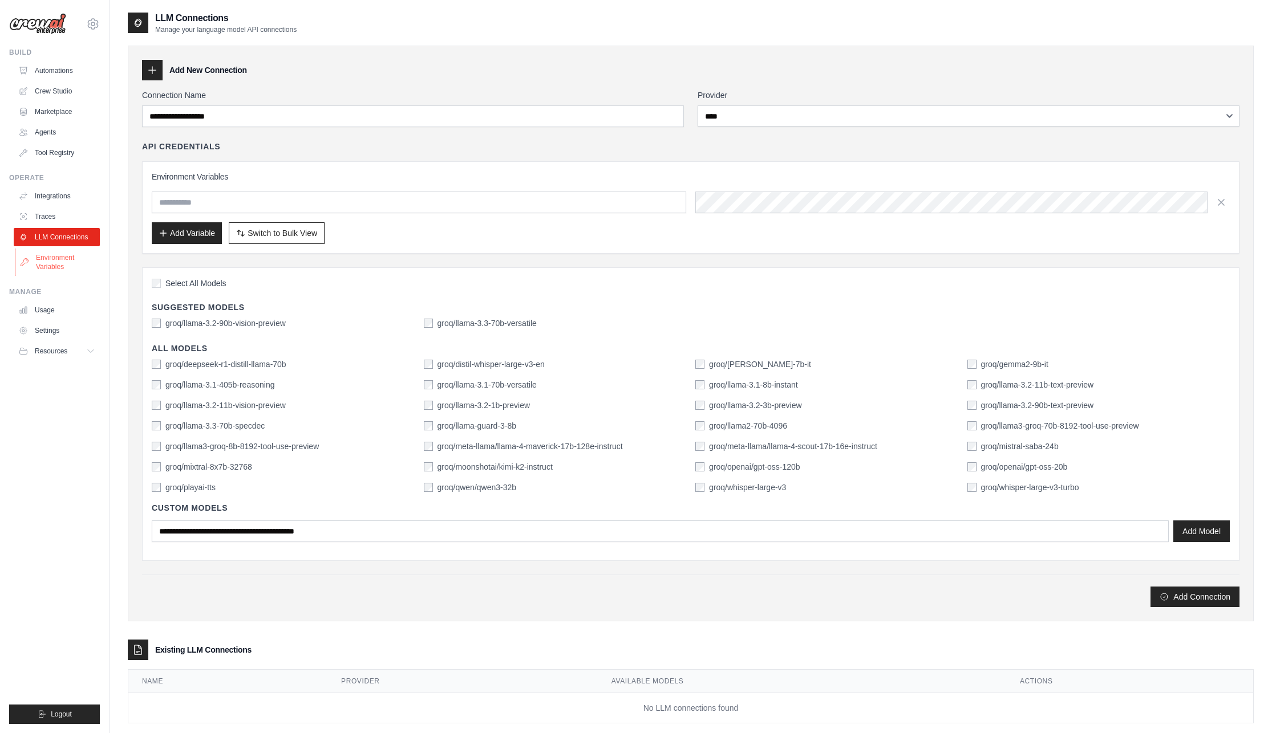
click at [15, 263] on link "Environment Variables" at bounding box center [58, 262] width 86 height 27
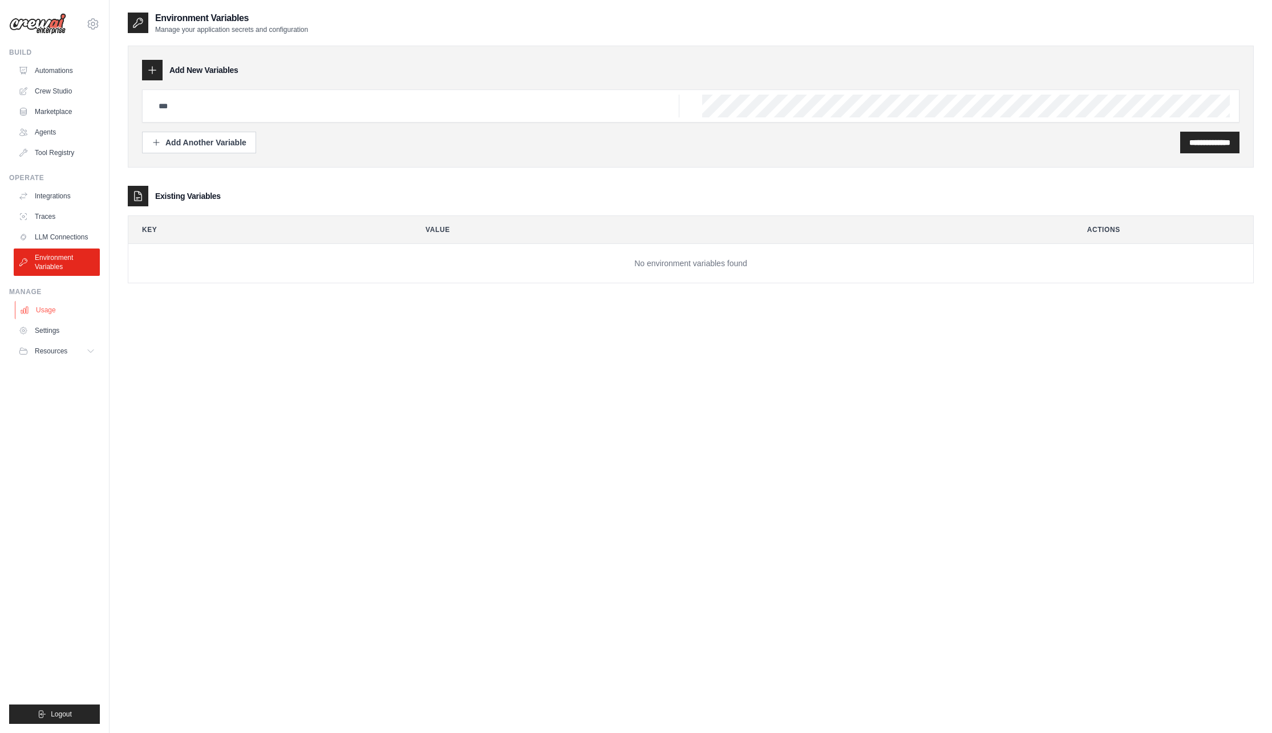
click at [50, 306] on link "Usage" at bounding box center [58, 310] width 86 height 18
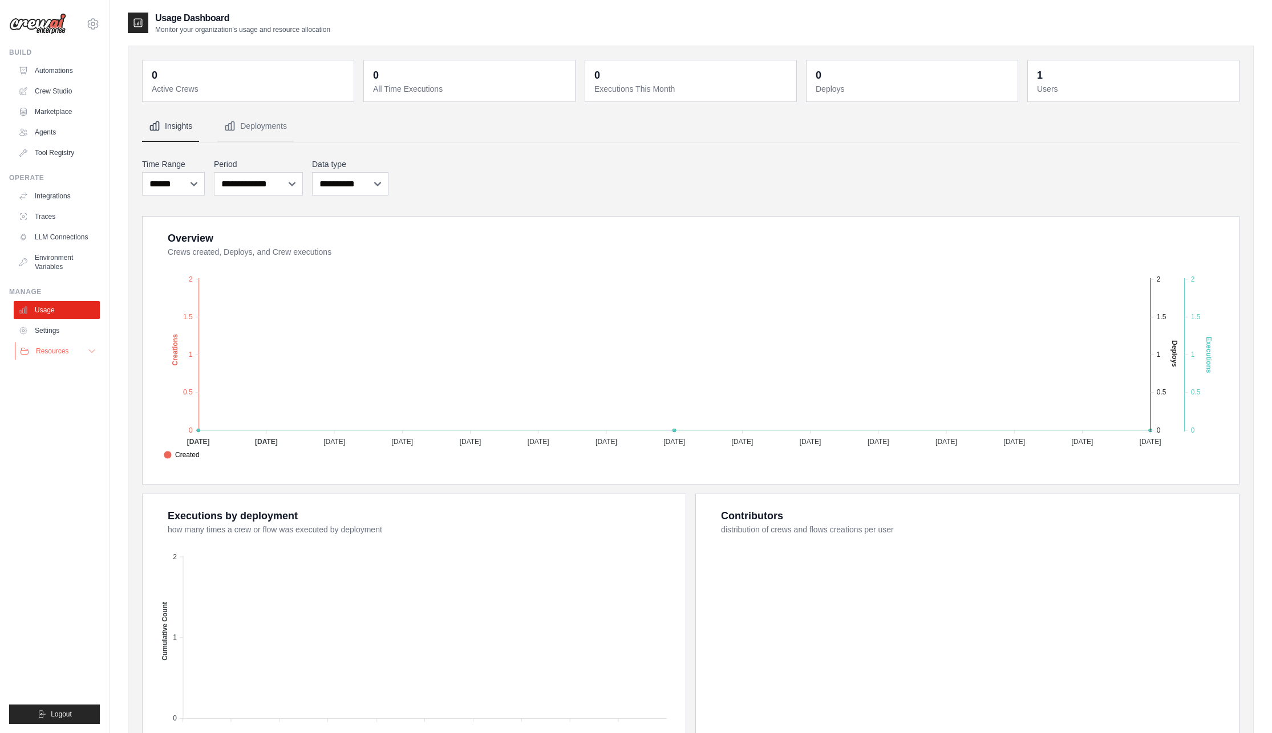
click at [54, 352] on span "Resources" at bounding box center [52, 351] width 33 height 9
click at [68, 154] on link "Tool Registry" at bounding box center [58, 153] width 86 height 18
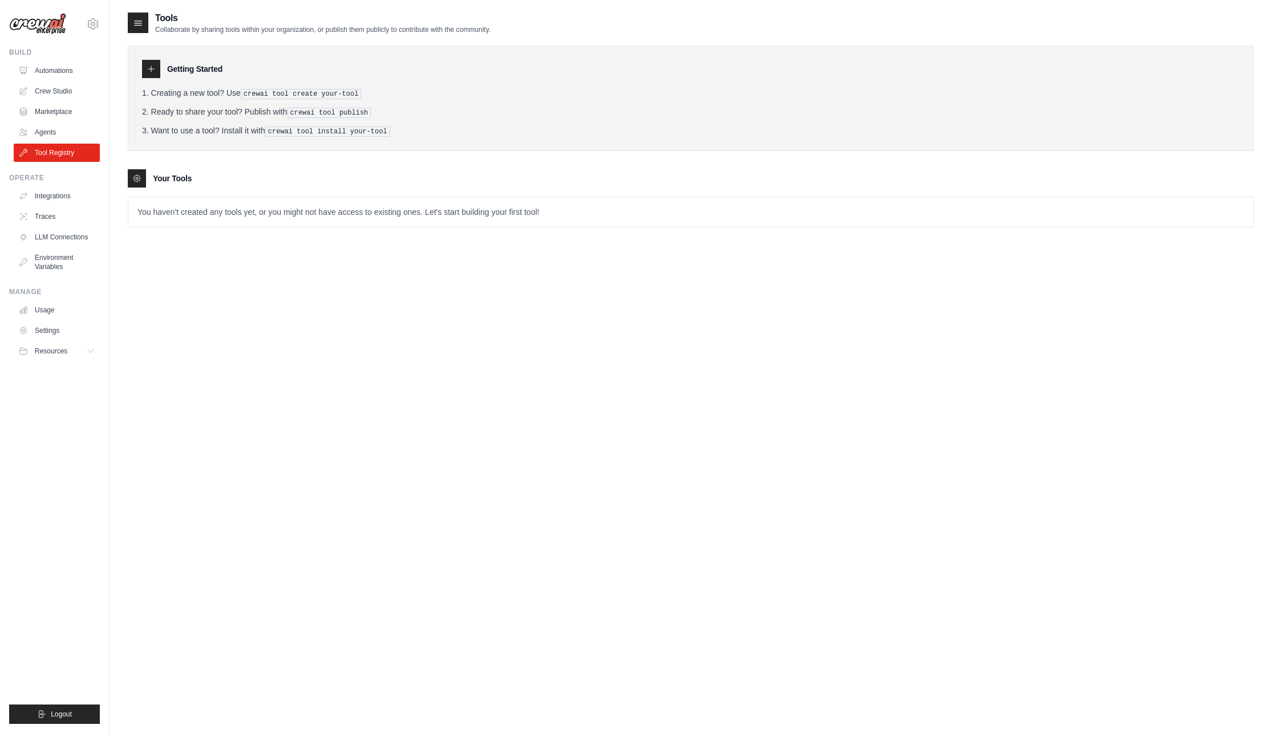
click at [153, 63] on div at bounding box center [151, 69] width 18 height 18
